Goal: Task Accomplishment & Management: Manage account settings

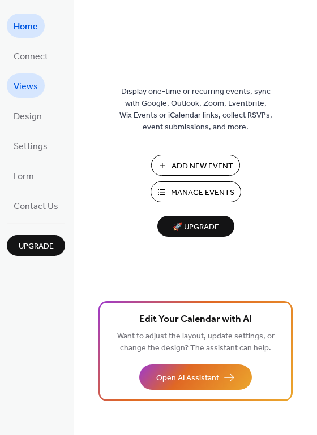
click at [31, 80] on span "Views" at bounding box center [26, 87] width 24 height 18
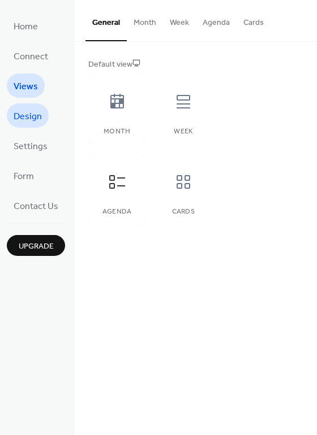
click at [28, 113] on span "Design" at bounding box center [28, 117] width 28 height 18
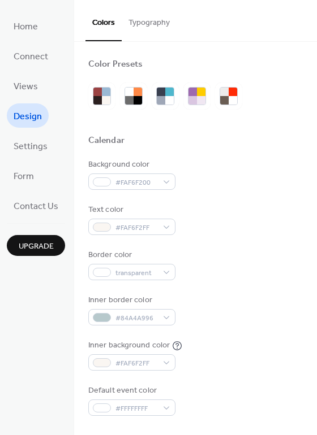
click at [150, 19] on button "Typography" at bounding box center [149, 20] width 55 height 40
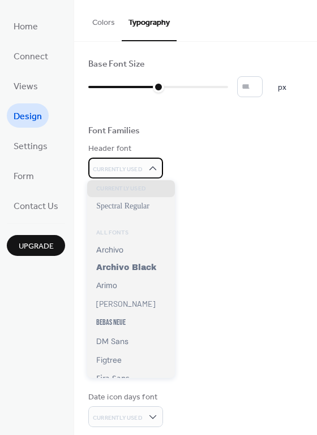
click at [151, 160] on div "Currently Used" at bounding box center [125, 168] width 75 height 21
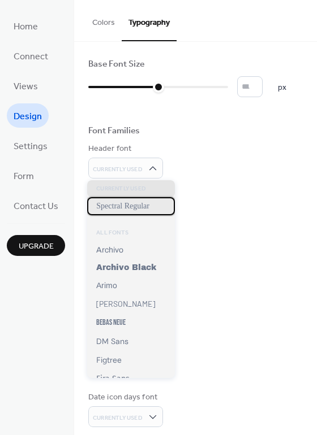
click at [144, 209] on span "Spectral Regular" at bounding box center [122, 206] width 53 height 9
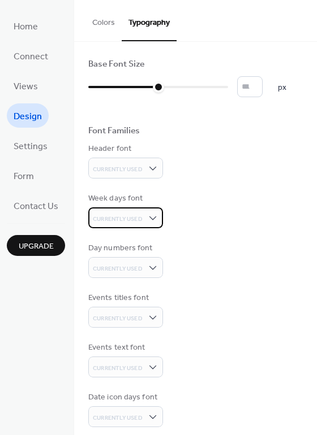
click at [144, 222] on div "Currently Used" at bounding box center [125, 218] width 75 height 21
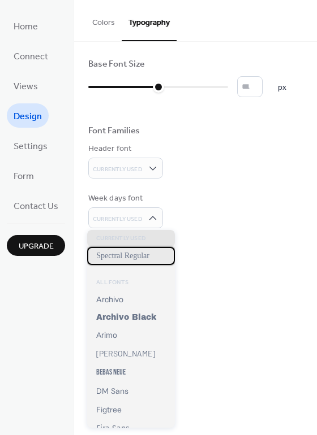
click at [142, 255] on span "Spectral Regular" at bounding box center [122, 256] width 53 height 9
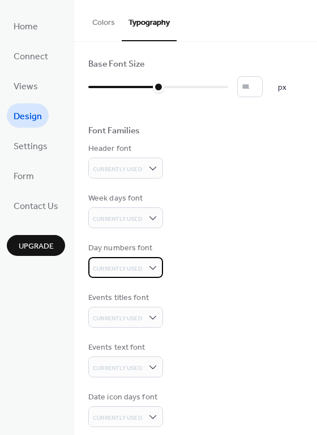
click at [137, 267] on span "Currently Used" at bounding box center [118, 269] width 50 height 8
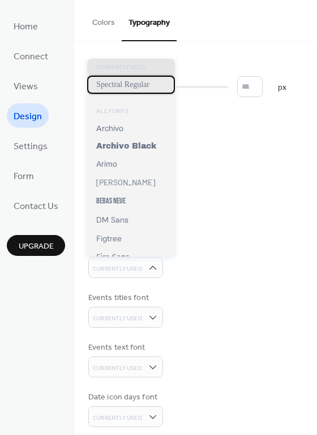
click at [141, 85] on span "Spectral Regular" at bounding box center [122, 84] width 53 height 9
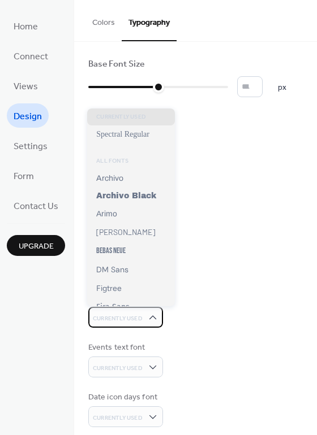
click at [134, 307] on div "Currently Used" at bounding box center [125, 317] width 75 height 21
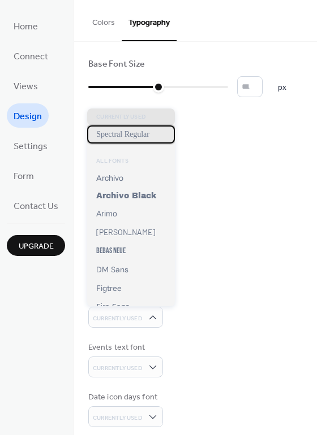
click at [131, 130] on span "Spectral Regular" at bounding box center [122, 134] width 53 height 9
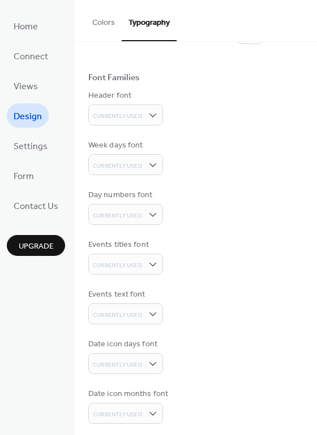
scroll to position [58, 0]
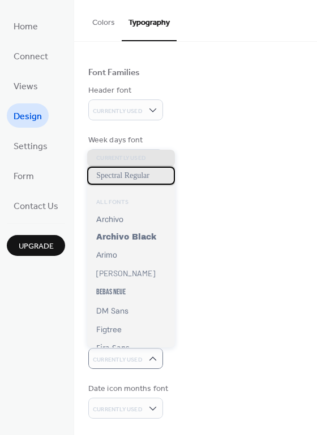
click at [135, 175] on span "Spectral Regular" at bounding box center [122, 175] width 53 height 9
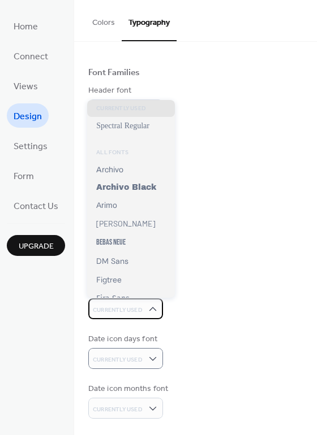
click at [137, 303] on span "Currently Used" at bounding box center [118, 310] width 50 height 15
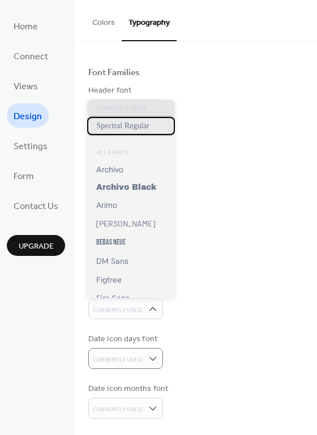
click at [141, 120] on div "Spectral Regular" at bounding box center [131, 126] width 88 height 18
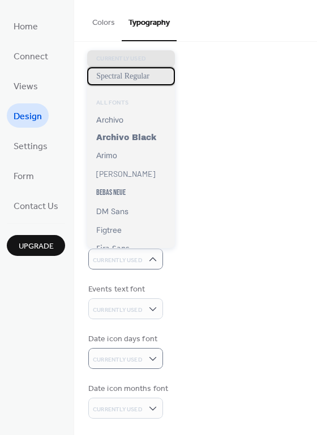
click at [139, 76] on span "Spectral Regular" at bounding box center [122, 76] width 53 height 9
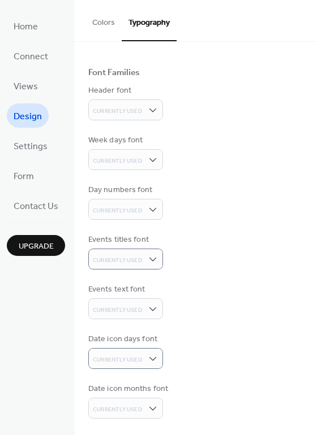
click at [217, 173] on div "Base Font Size ** px Font Families Header font Currently Used Week days font Cu…" at bounding box center [195, 210] width 214 height 419
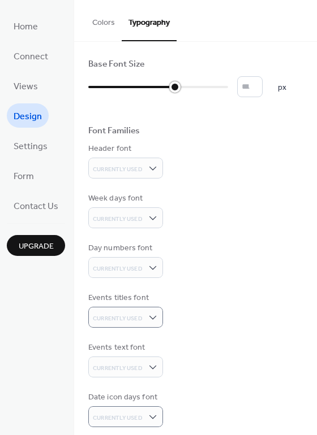
type input "**"
click at [156, 84] on div at bounding box center [158, 86] width 11 height 11
click at [241, 187] on div "Base Font Size ** px Font Families Header font Currently Used Week days font Cu…" at bounding box center [195, 268] width 214 height 419
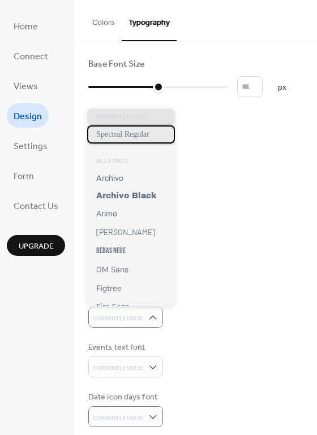
click at [143, 137] on span "Spectral Regular" at bounding box center [122, 134] width 53 height 9
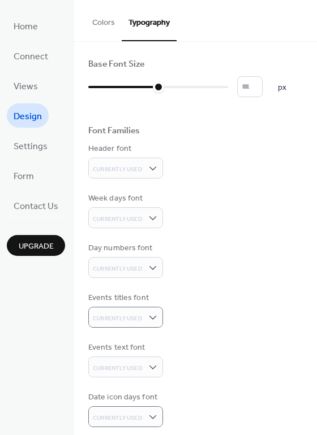
scroll to position [58, 0]
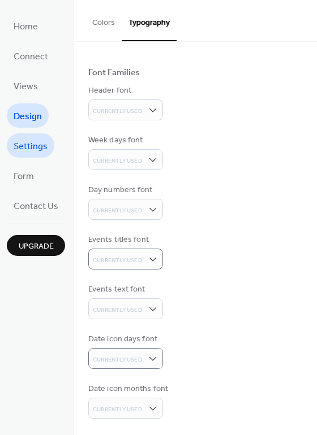
click at [44, 138] on span "Settings" at bounding box center [31, 147] width 34 height 18
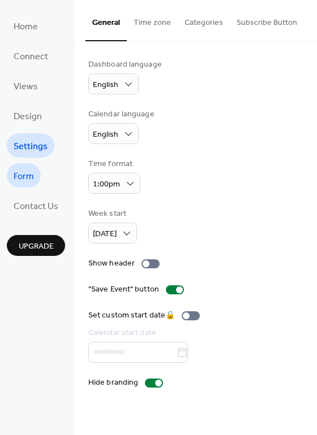
click at [33, 179] on span "Form" at bounding box center [24, 177] width 20 height 18
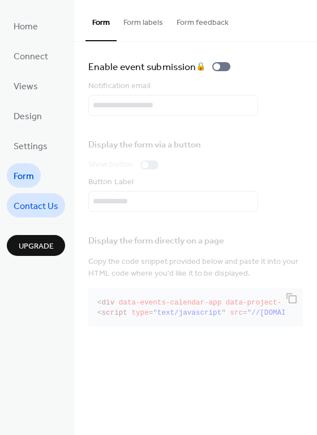
click at [41, 207] on span "Contact Us" at bounding box center [36, 207] width 45 height 18
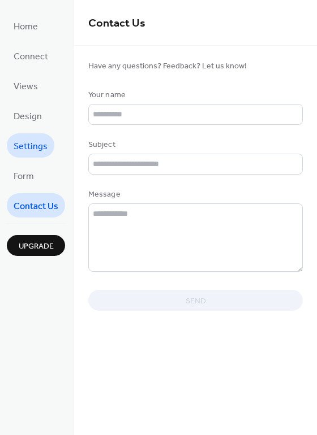
click at [31, 135] on link "Settings" at bounding box center [31, 145] width 48 height 24
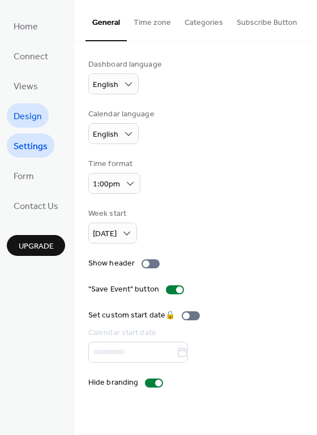
click at [29, 110] on span "Design" at bounding box center [28, 117] width 28 height 18
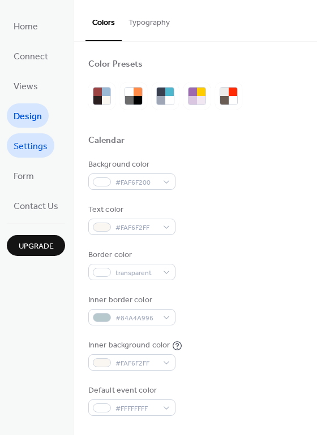
click at [42, 141] on span "Settings" at bounding box center [31, 147] width 34 height 18
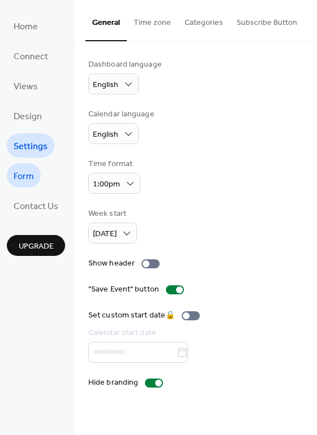
click at [37, 169] on link "Form" at bounding box center [24, 175] width 34 height 24
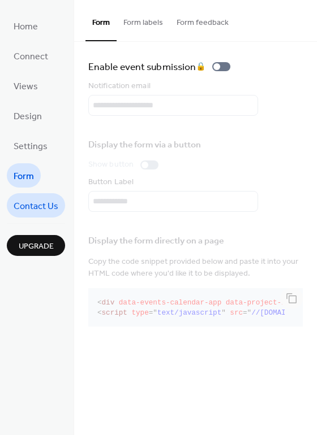
click at [37, 212] on span "Contact Us" at bounding box center [36, 207] width 45 height 18
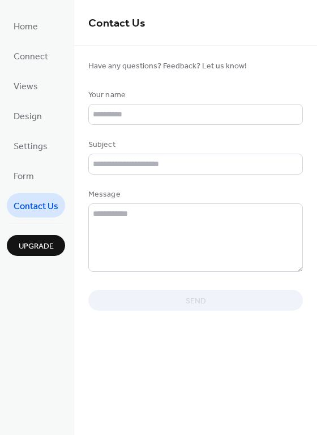
click at [30, 261] on div "Home Connect Views Design Settings Form Contact Us Upgrade" at bounding box center [37, 217] width 74 height 435
click at [36, 241] on span "Upgrade" at bounding box center [36, 247] width 35 height 12
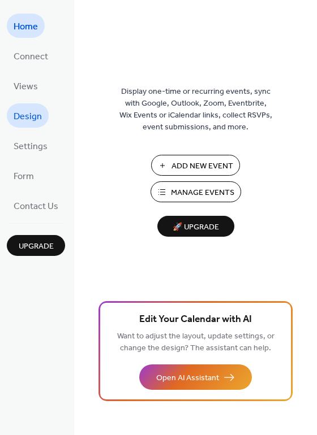
click at [27, 111] on span "Design" at bounding box center [28, 117] width 28 height 18
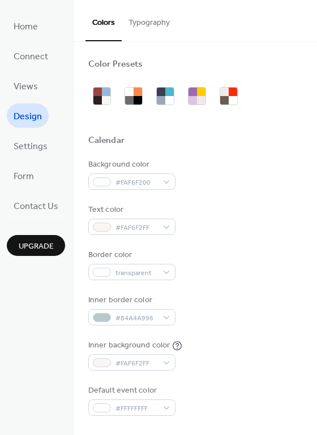
click at [154, 17] on button "Typography" at bounding box center [149, 20] width 55 height 40
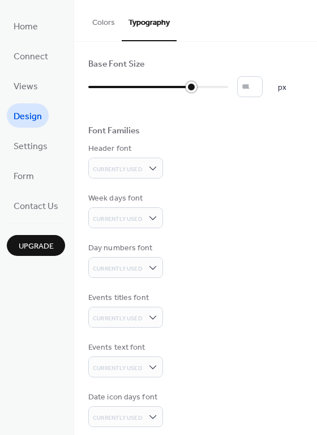
type input "**"
drag, startPoint x: 159, startPoint y: 84, endPoint x: 171, endPoint y: 86, distance: 12.0
click at [171, 86] on div at bounding box center [174, 86] width 11 height 11
click at [100, 30] on button "Colors" at bounding box center [103, 20] width 36 height 40
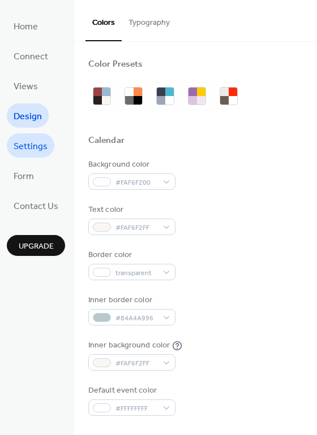
click at [35, 143] on span "Settings" at bounding box center [31, 147] width 34 height 18
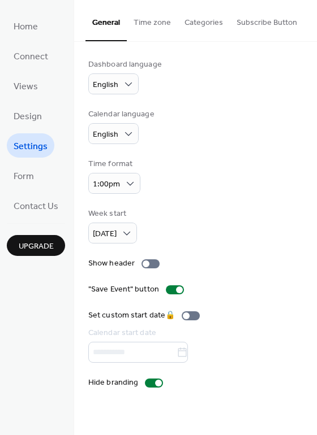
click at [208, 20] on button "Categories" at bounding box center [204, 20] width 52 height 40
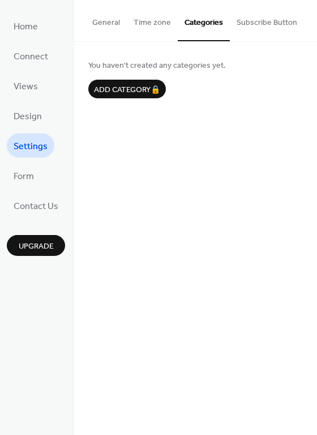
click at [259, 21] on button "Subscribe Button" at bounding box center [267, 20] width 74 height 40
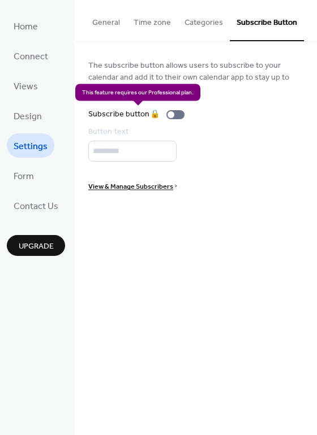
click at [176, 114] on div "Subscribe button 🔒" at bounding box center [138, 115] width 101 height 12
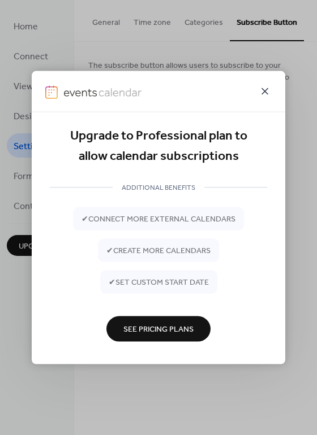
click at [269, 85] on icon at bounding box center [265, 92] width 14 height 14
